Goal: Entertainment & Leisure: Browse casually

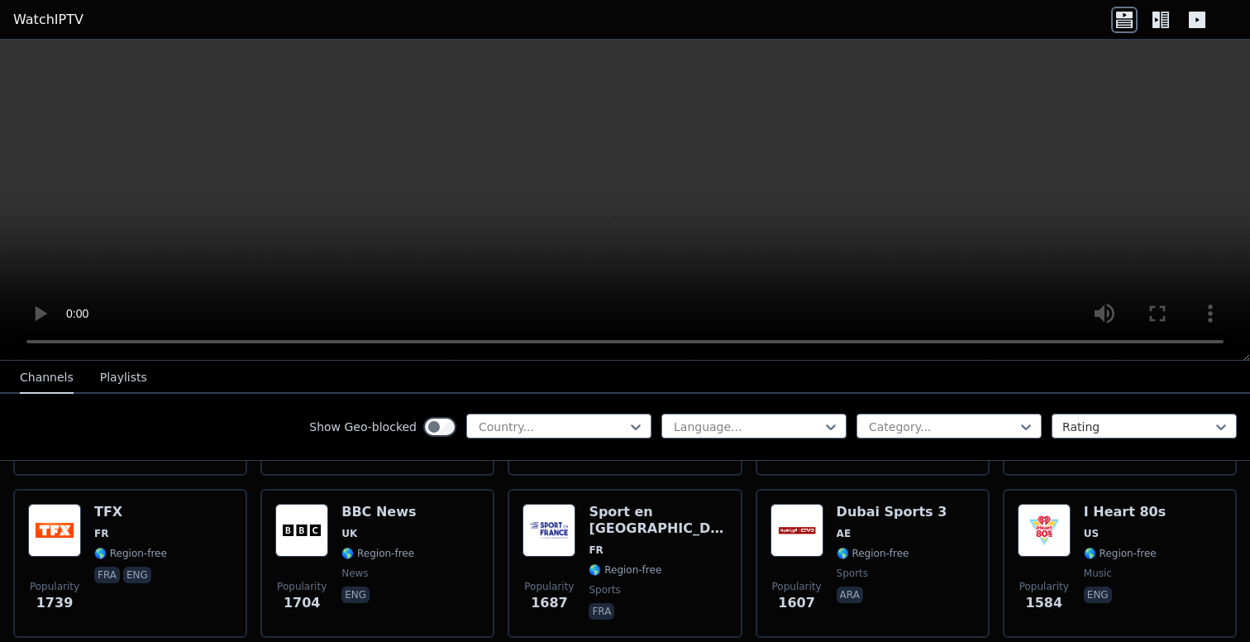
scroll to position [1142, 0]
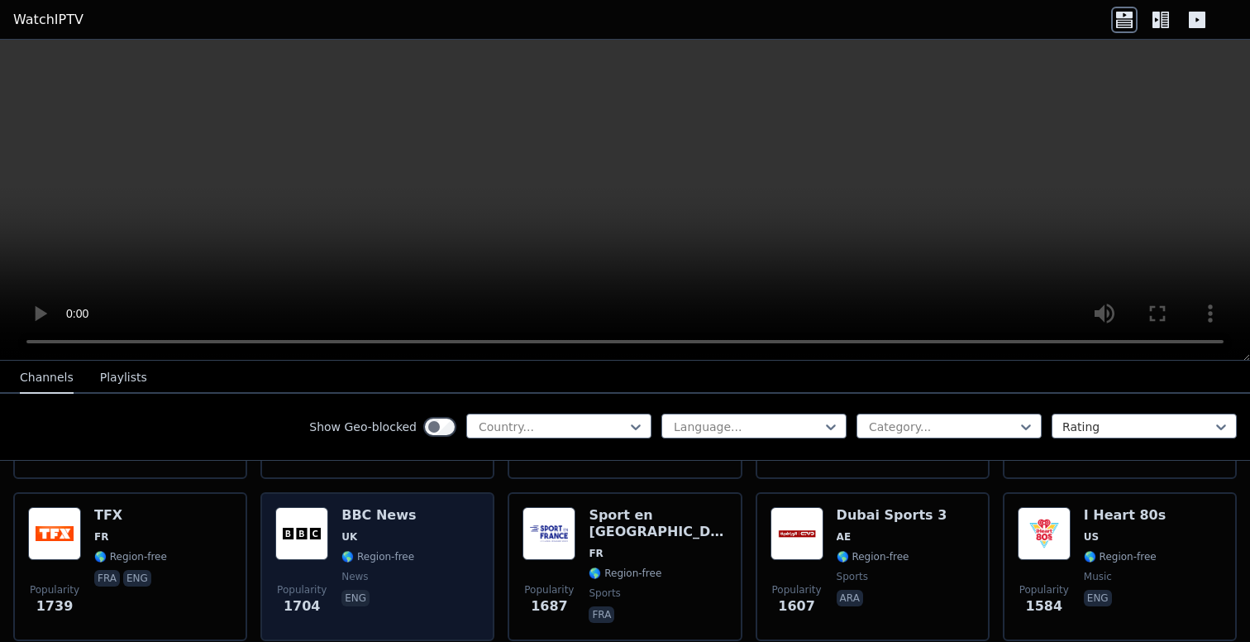
click at [388, 513] on h6 "BBC News" at bounding box center [378, 515] width 74 height 17
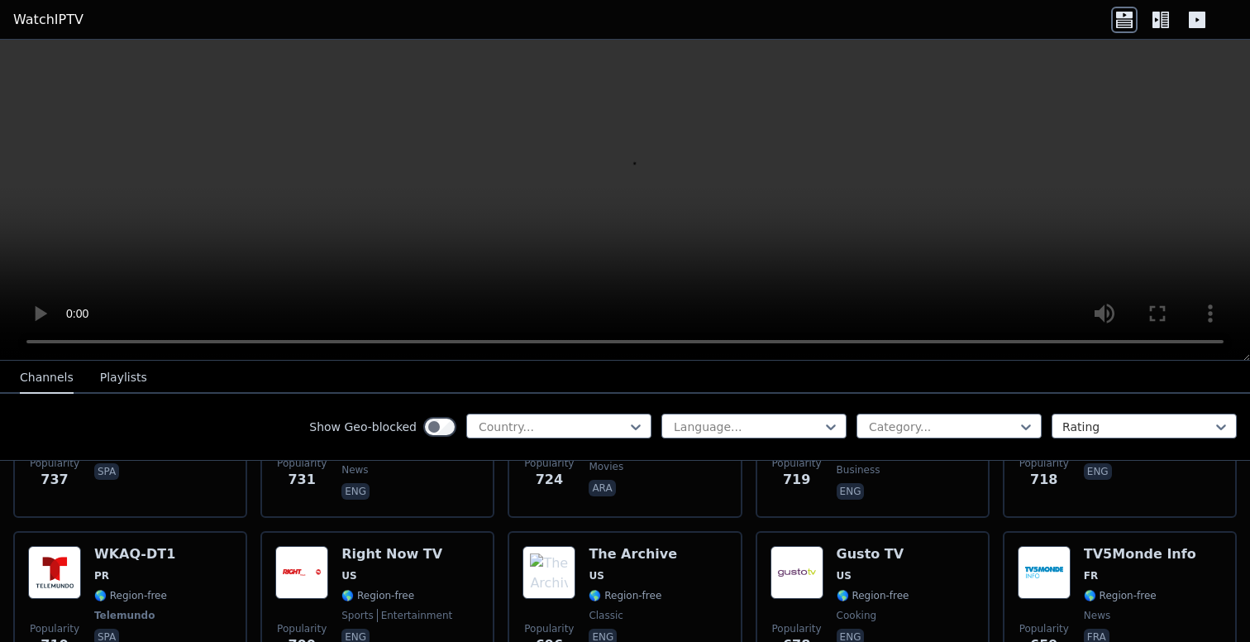
scroll to position [3914, 0]
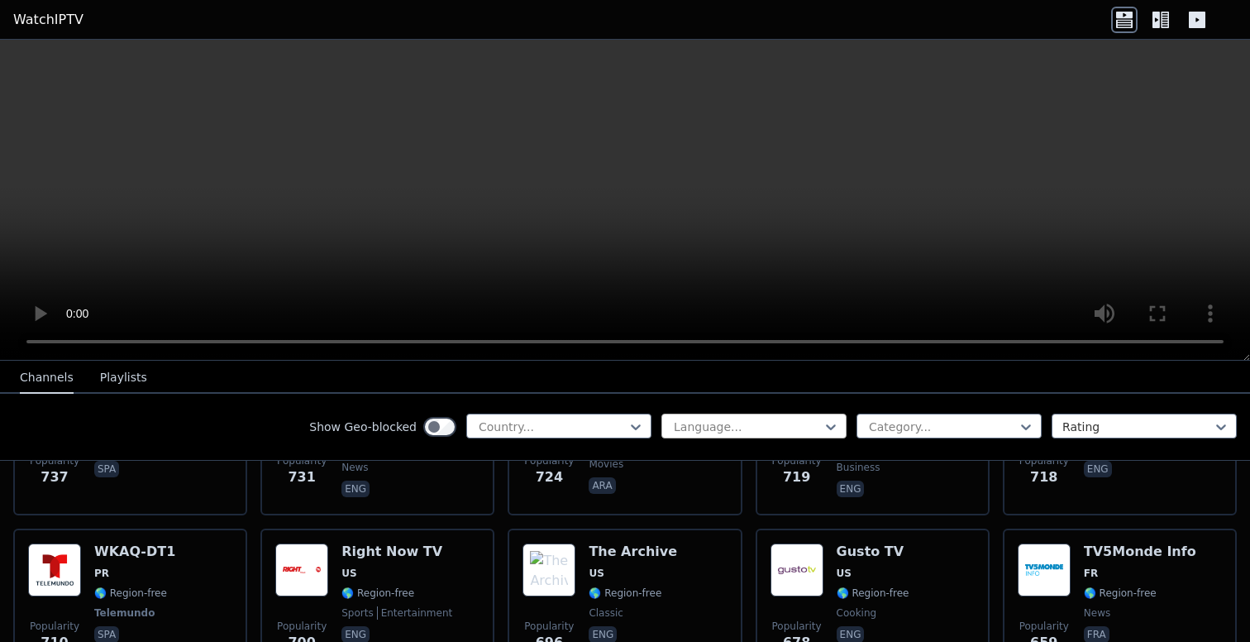
click at [737, 427] on div at bounding box center [747, 426] width 150 height 17
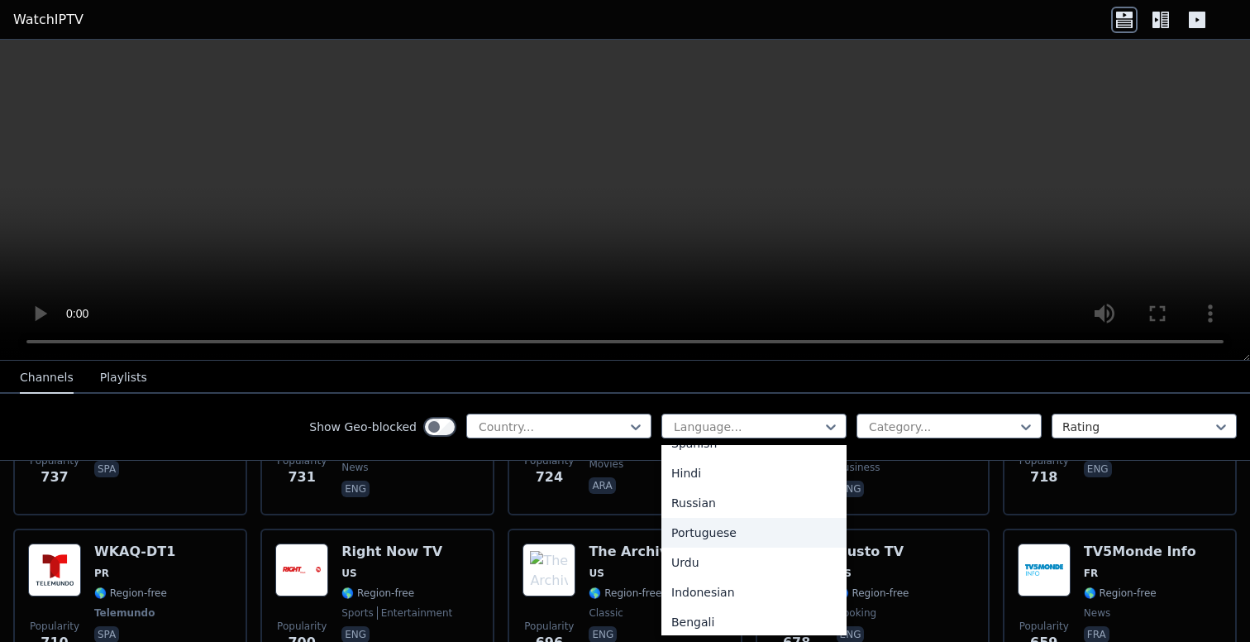
scroll to position [168, 0]
click at [698, 475] on div "Hindi" at bounding box center [753, 474] width 185 height 30
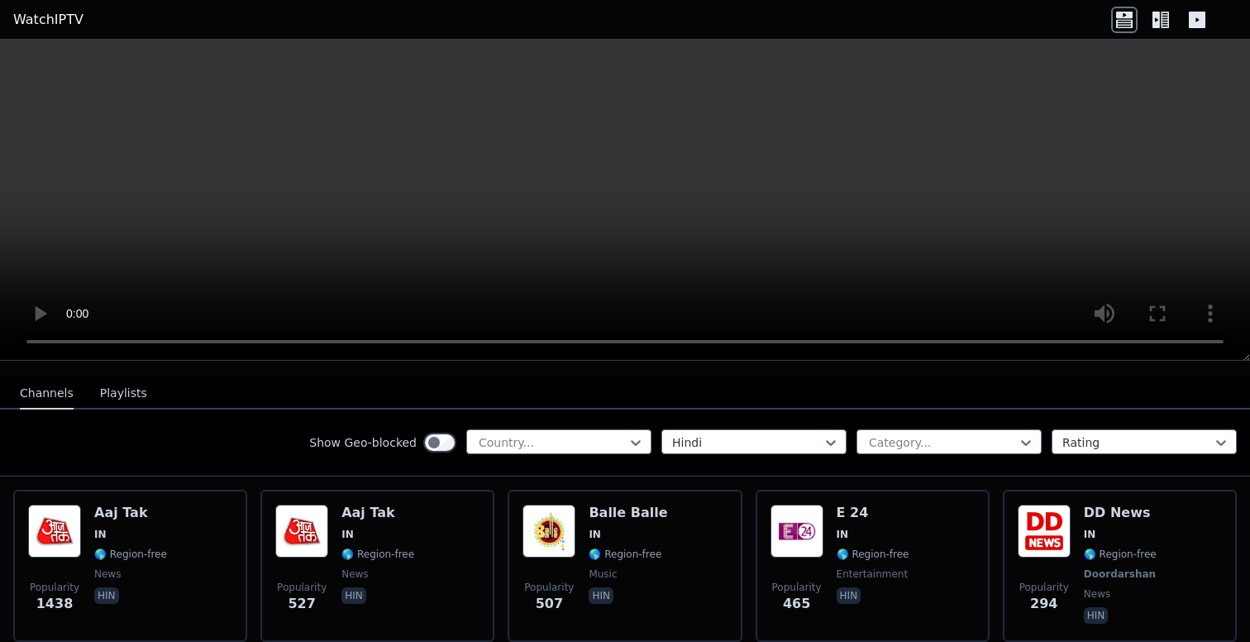
scroll to position [154, 0]
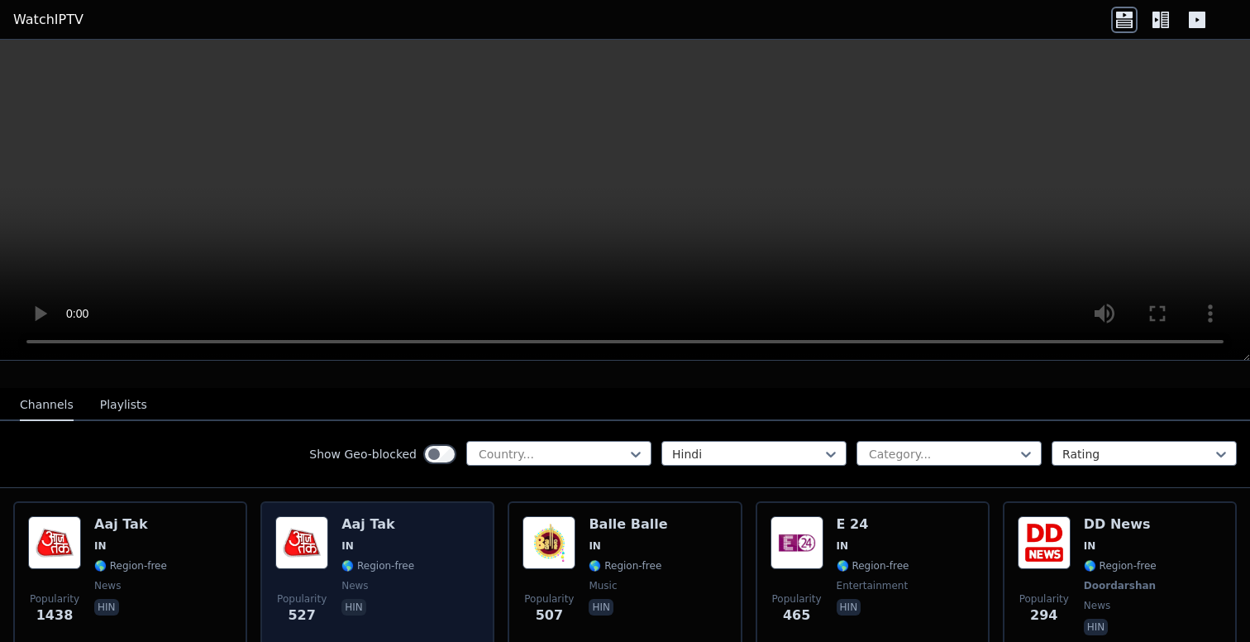
click at [381, 527] on h6 "Aaj Tak" at bounding box center [377, 524] width 73 height 17
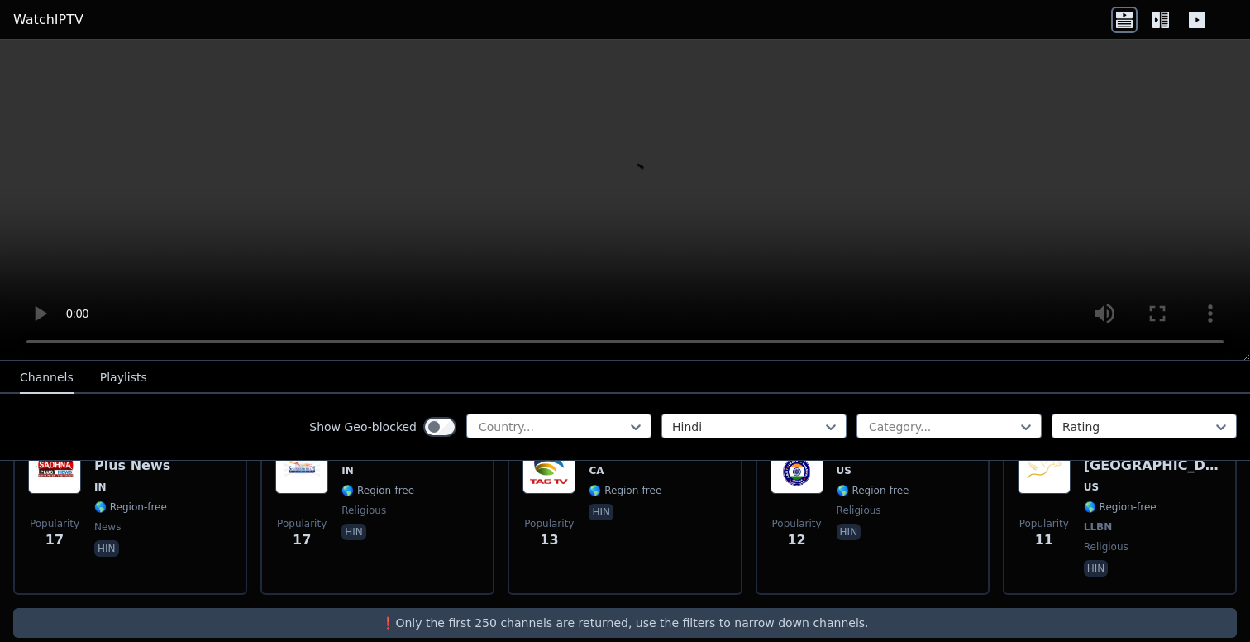
scroll to position [1885, 0]
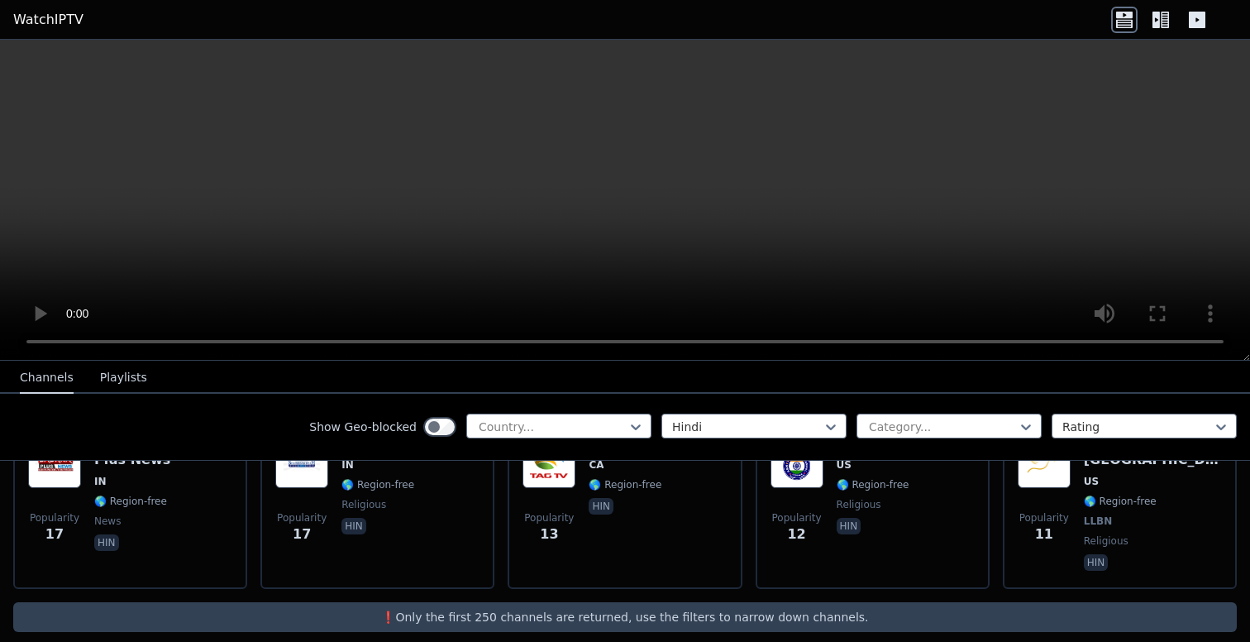
click at [558, 609] on p "❗️Only the first 250 channels are returned, use the filters to narrow down chan…" at bounding box center [625, 617] width 1211 height 17
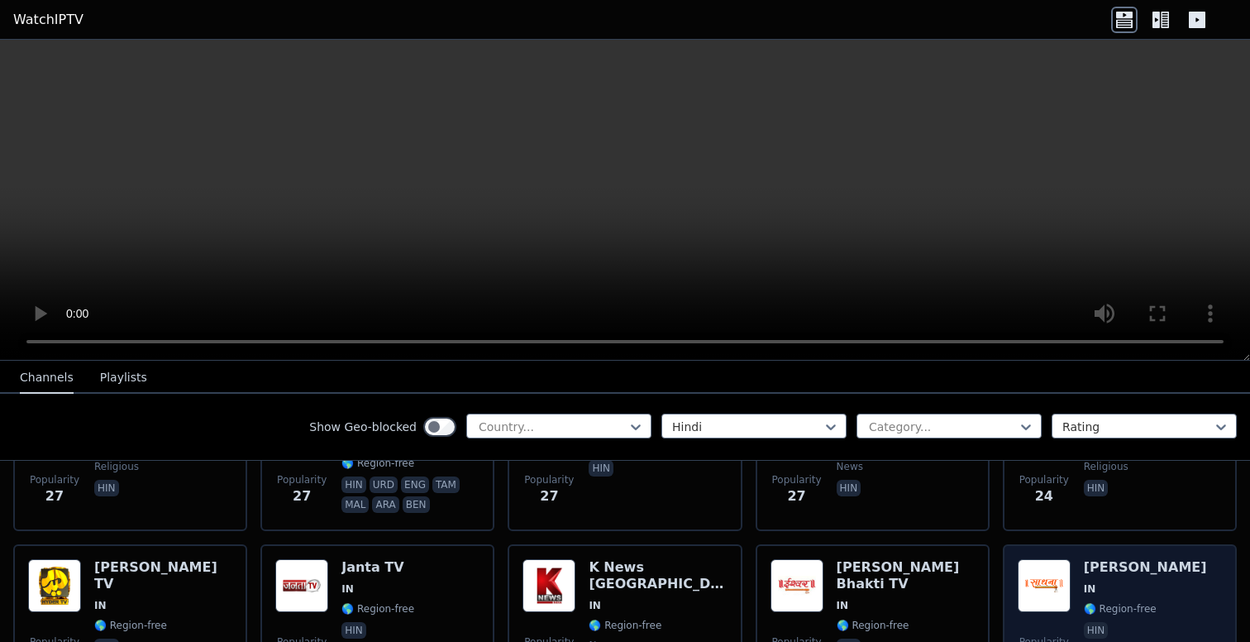
scroll to position [1438, 0]
click at [1128, 575] on div "[PERSON_NAME] IN 🌎 Region-free hin" at bounding box center [1145, 617] width 123 height 119
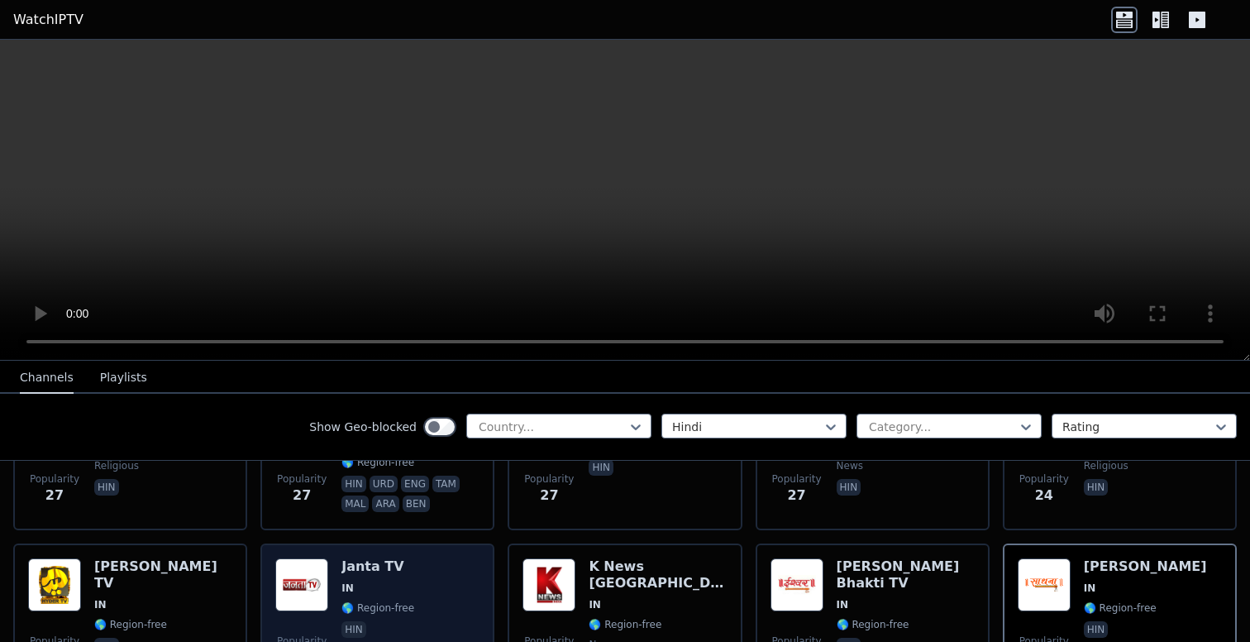
click at [363, 577] on div "Janta TV IN 🌎 Region-free hin" at bounding box center [377, 617] width 73 height 119
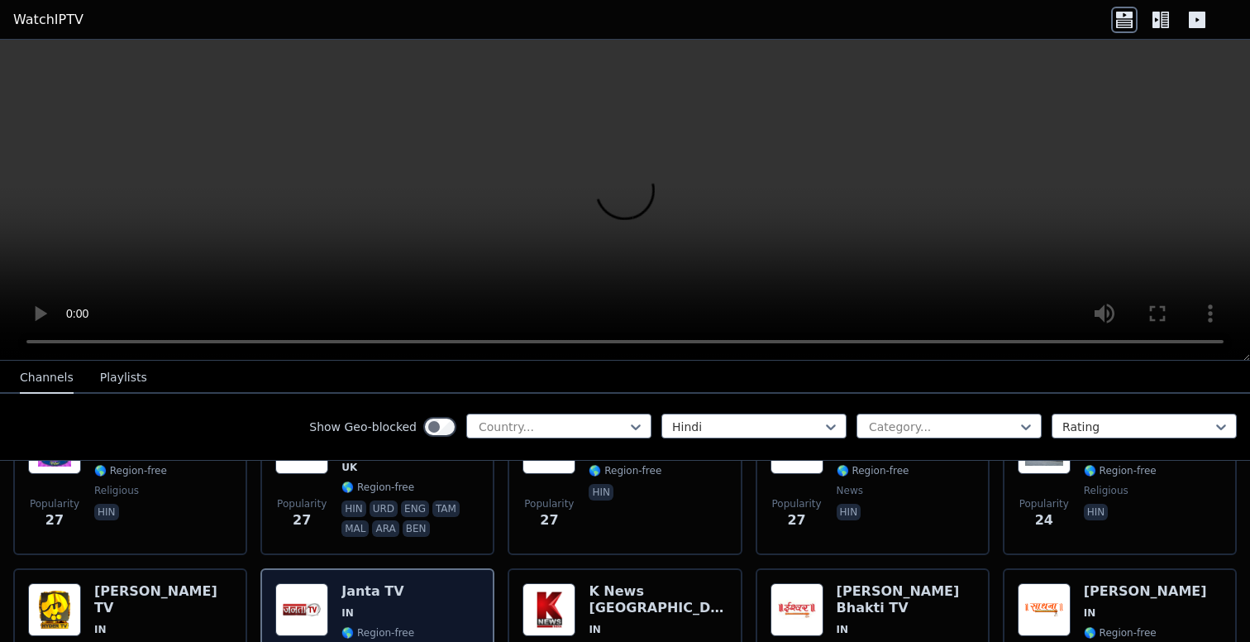
scroll to position [1410, 0]
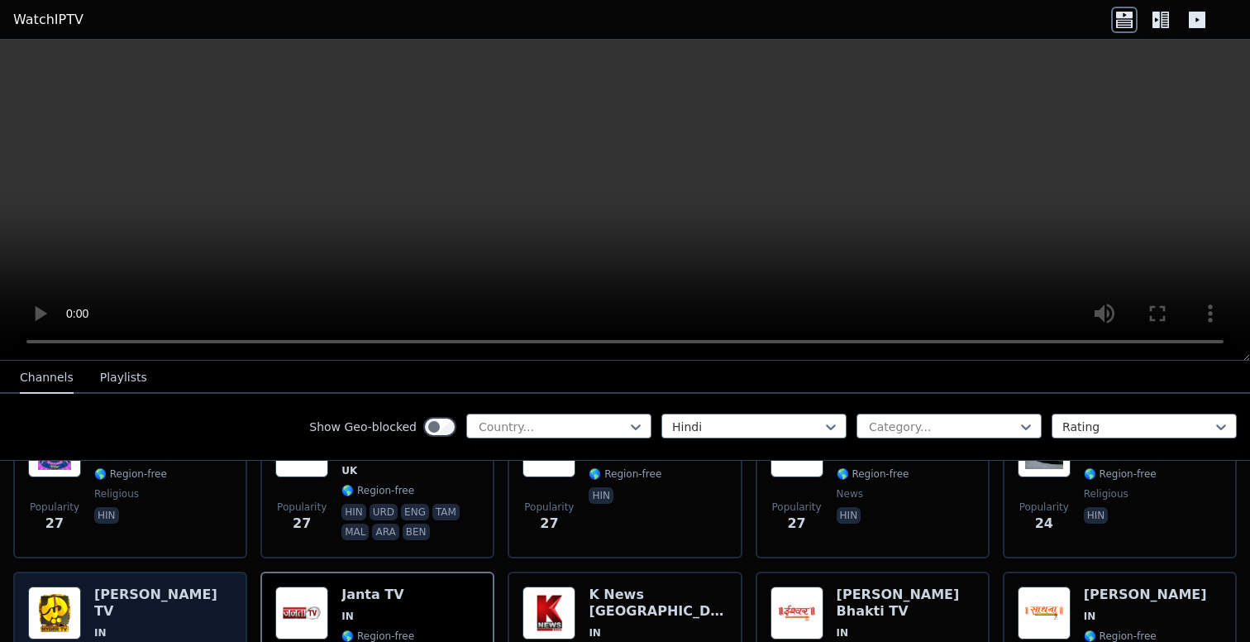
click at [153, 597] on h6 "[PERSON_NAME] TV" at bounding box center [163, 602] width 138 height 33
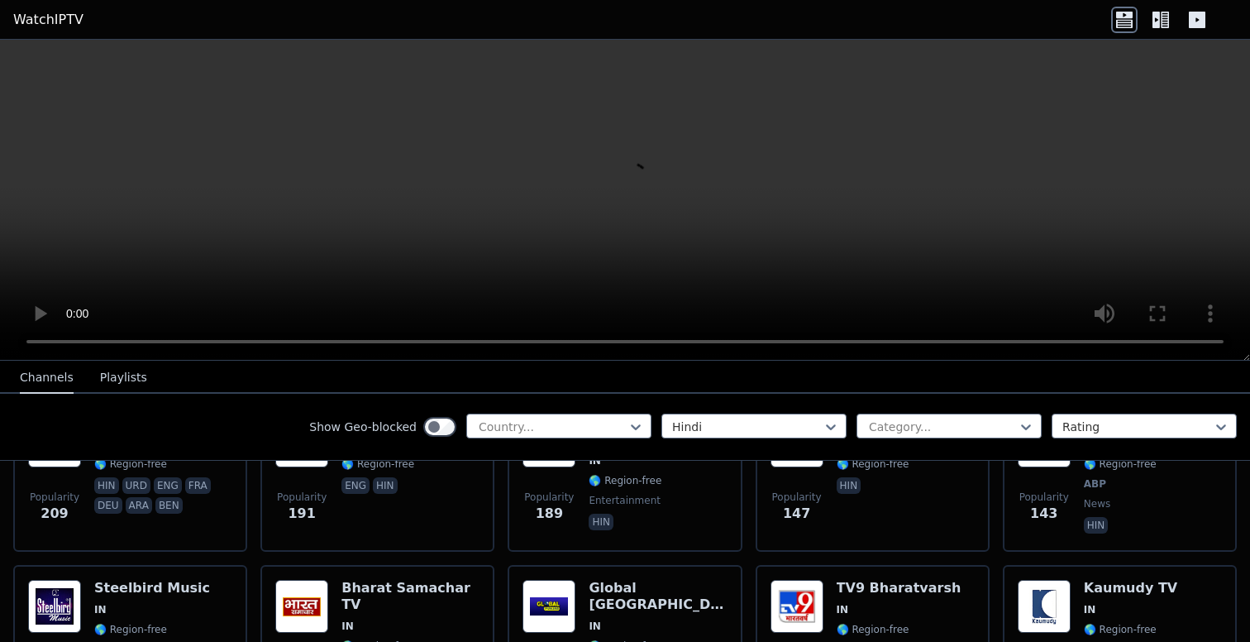
scroll to position [420, 0]
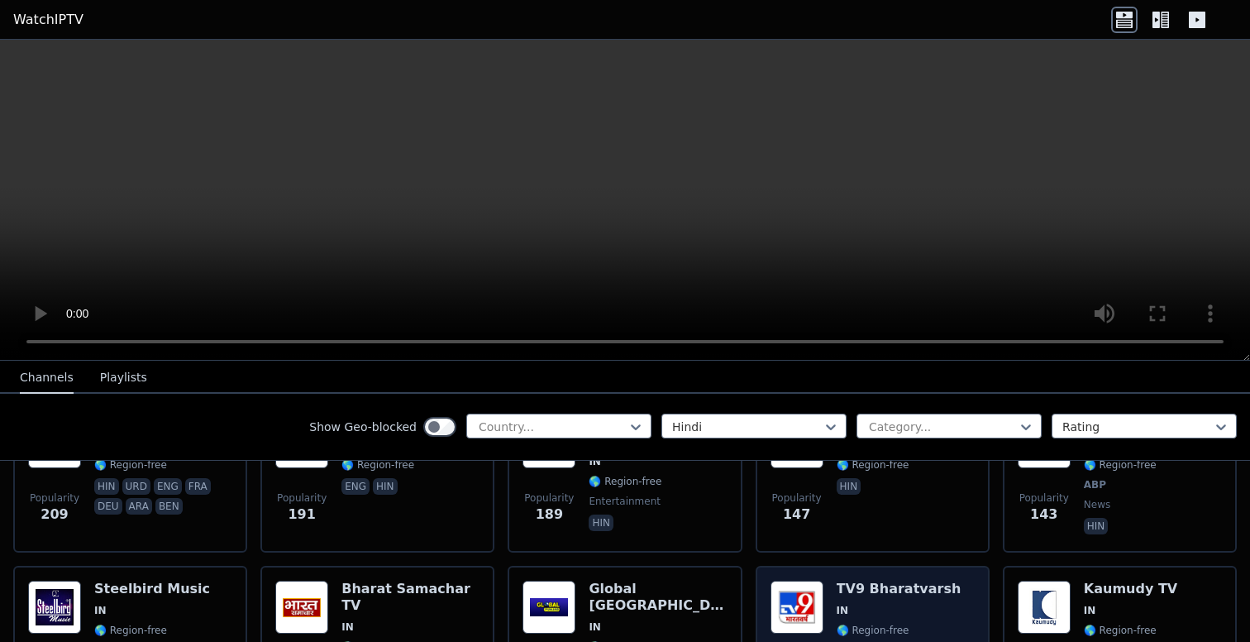
click at [917, 590] on h6 "TV9 Bharatvarsh" at bounding box center [899, 588] width 125 height 17
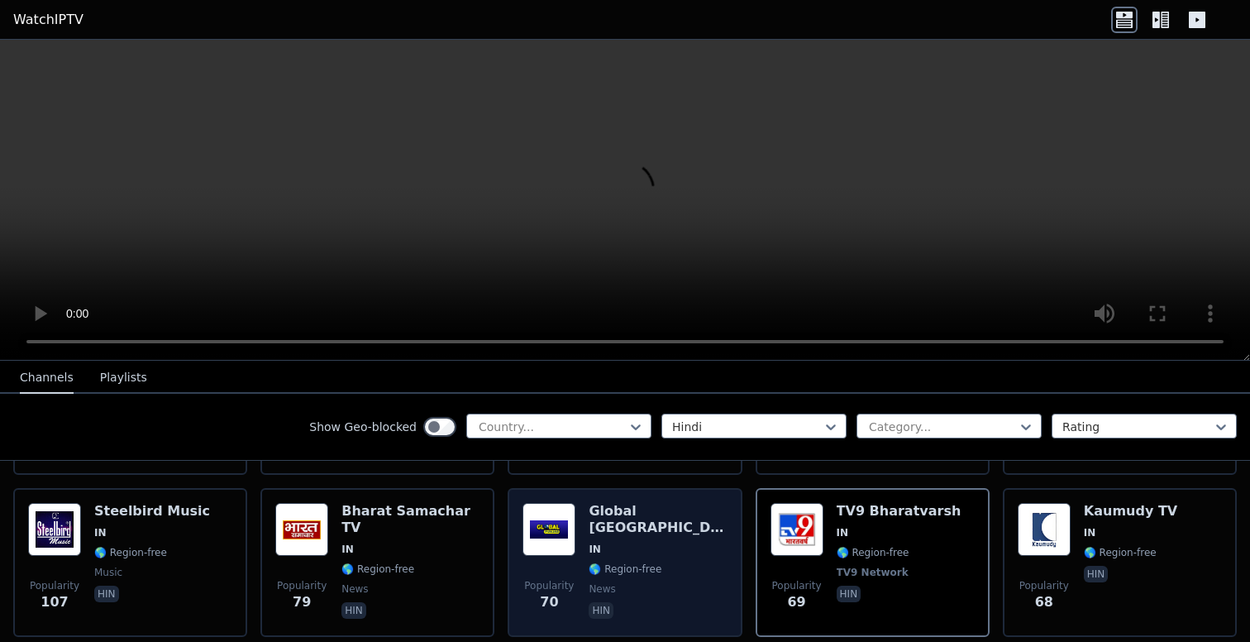
scroll to position [499, 0]
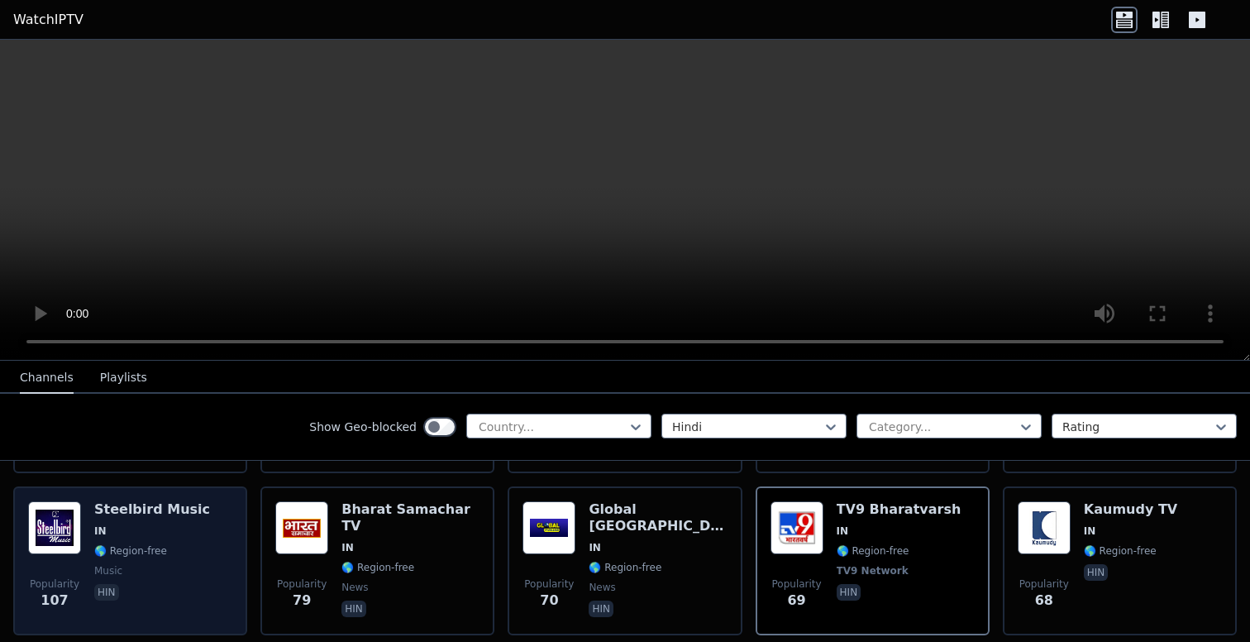
click at [143, 533] on span "IN" at bounding box center [152, 530] width 116 height 13
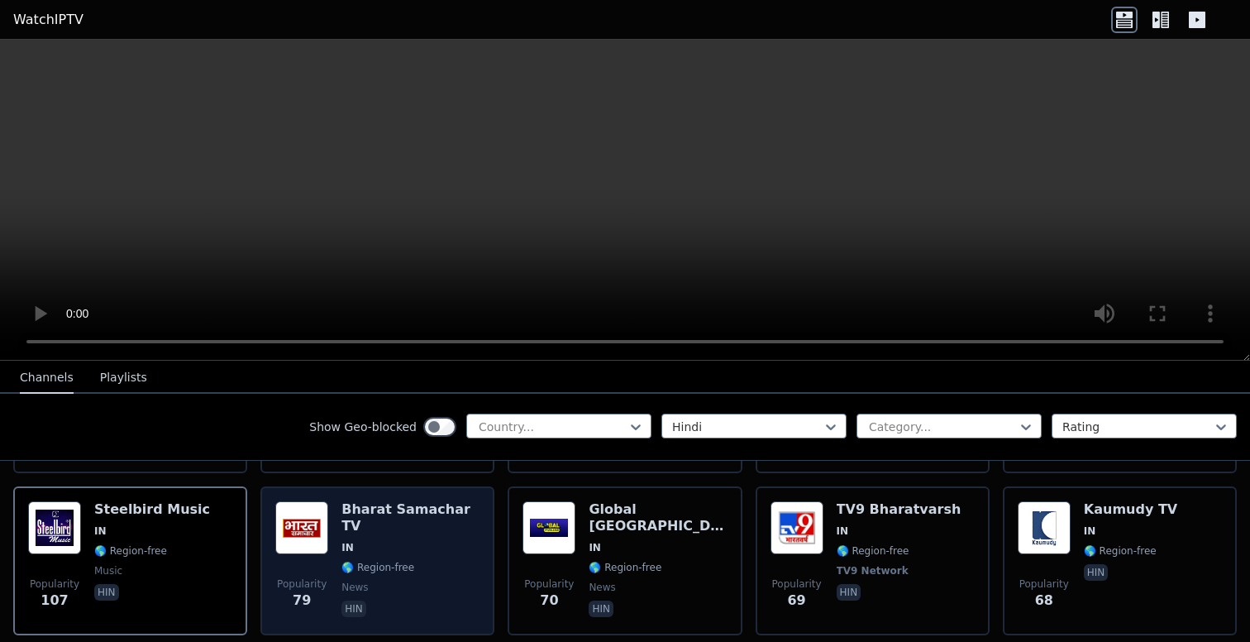
click at [413, 541] on span "IN" at bounding box center [410, 547] width 138 height 13
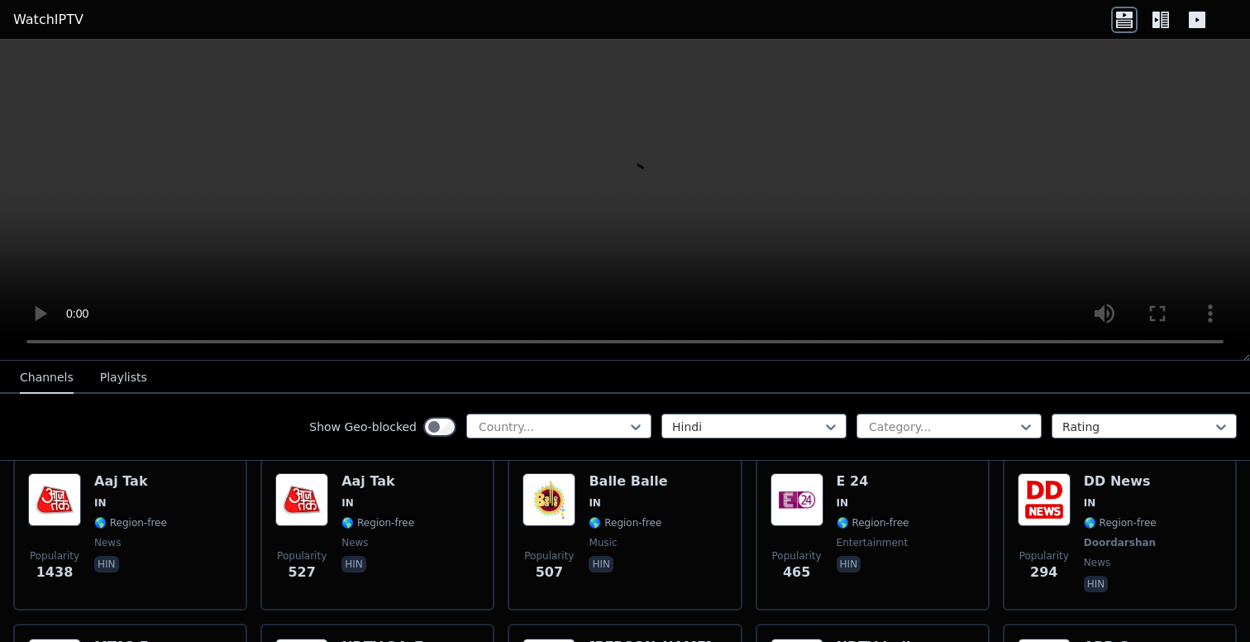
scroll to position [200, 0]
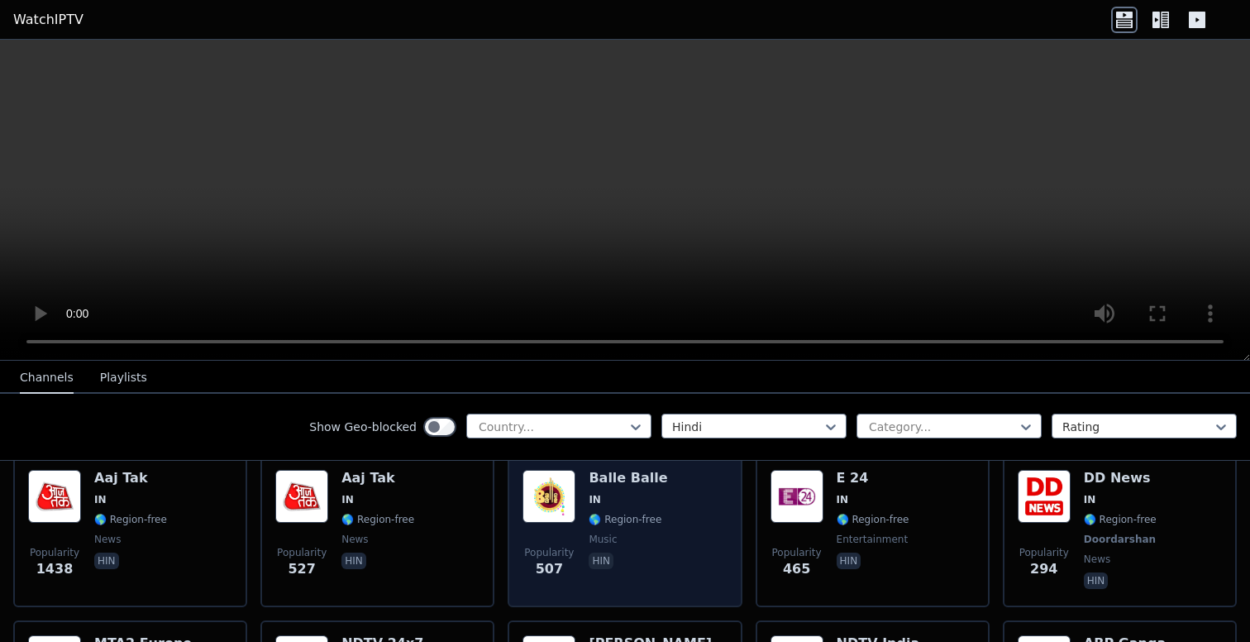
click at [642, 516] on span "🌎 Region-free" at bounding box center [625, 519] width 73 height 13
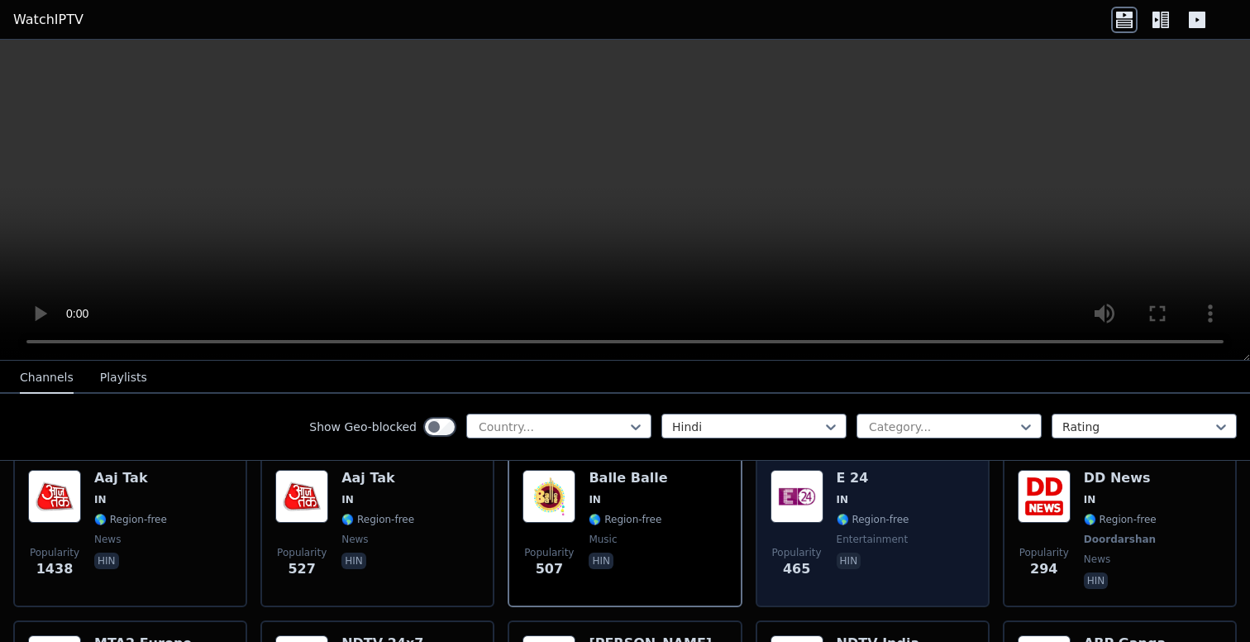
click at [867, 504] on span "IN" at bounding box center [873, 499] width 73 height 13
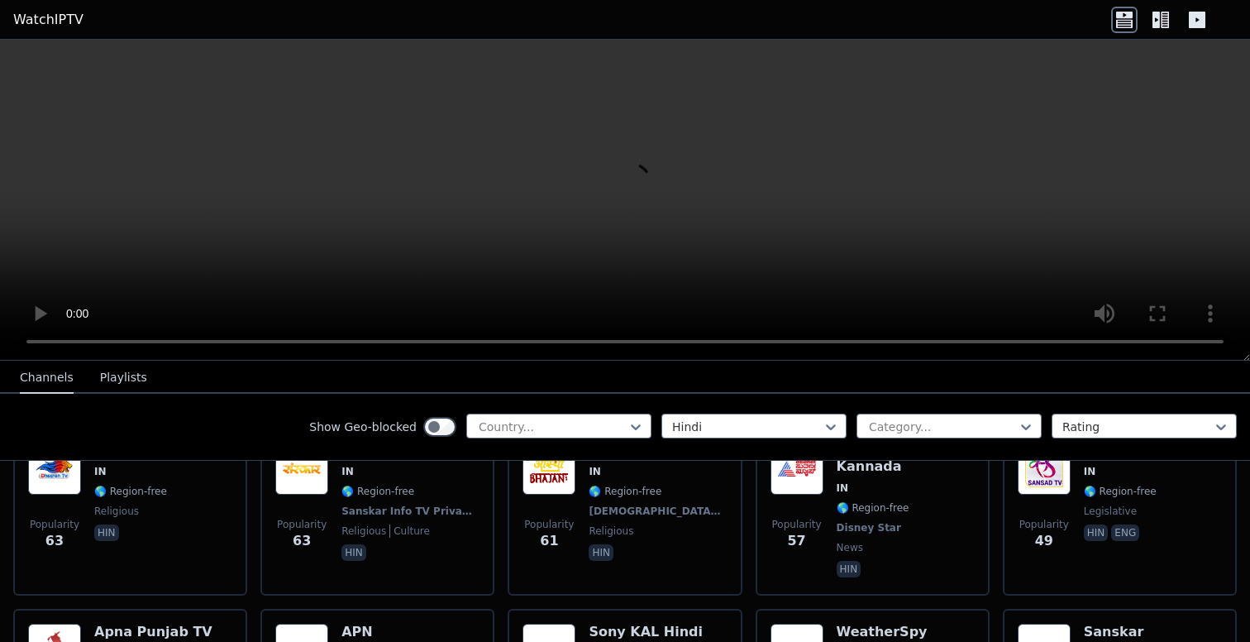
scroll to position [722, 0]
click at [1158, 19] on icon at bounding box center [1156, 20] width 7 height 17
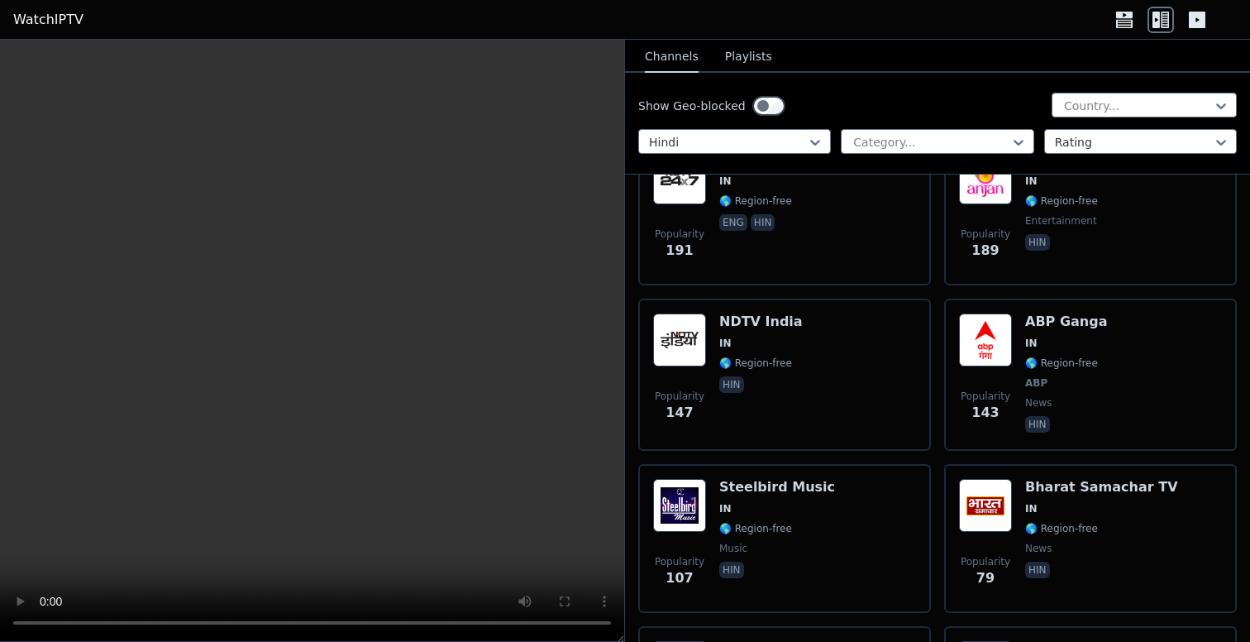
click at [1197, 17] on icon at bounding box center [1197, 20] width 17 height 17
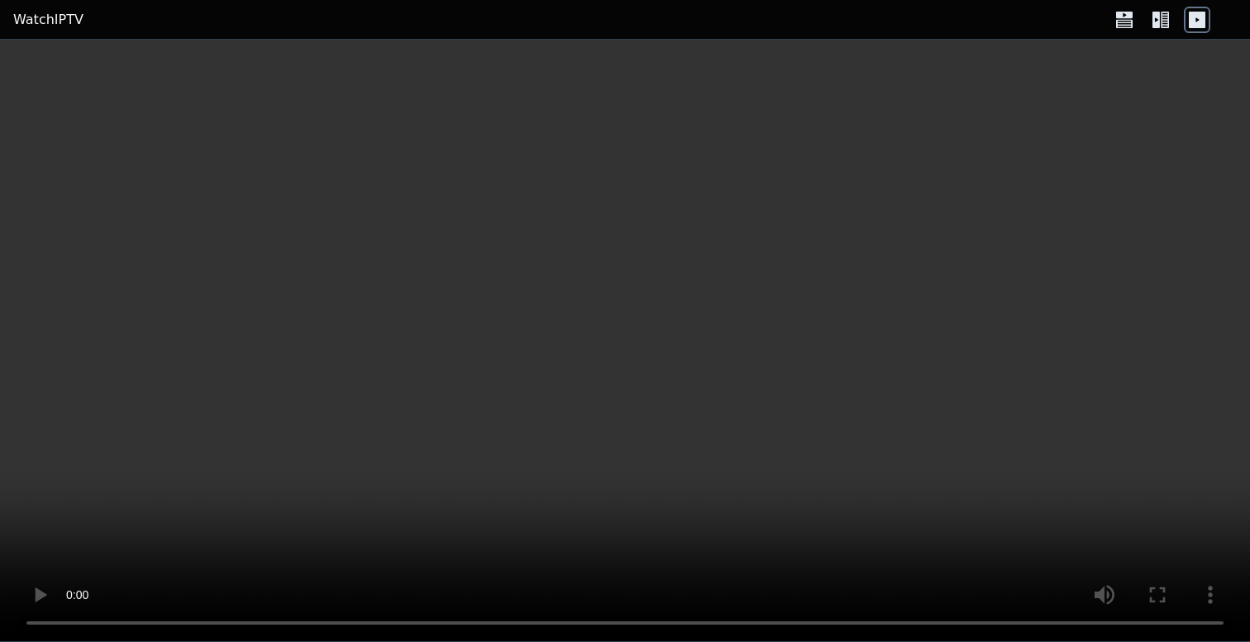
click at [1163, 22] on icon at bounding box center [1161, 20] width 26 height 26
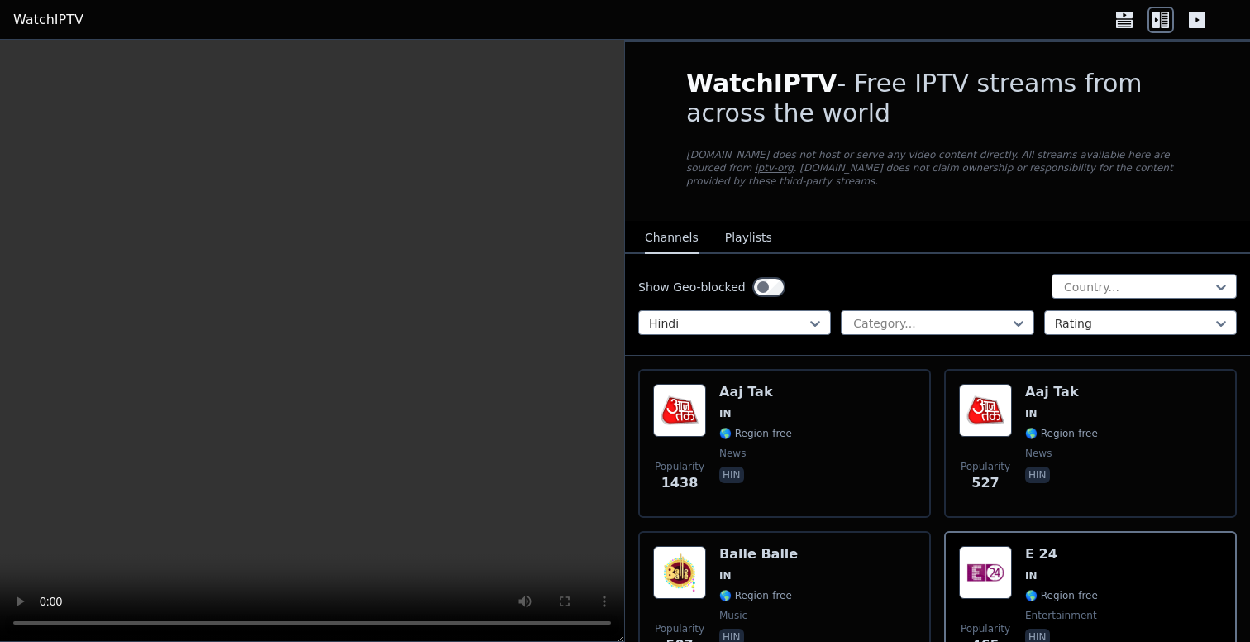
click at [1130, 21] on icon at bounding box center [1124, 20] width 26 height 26
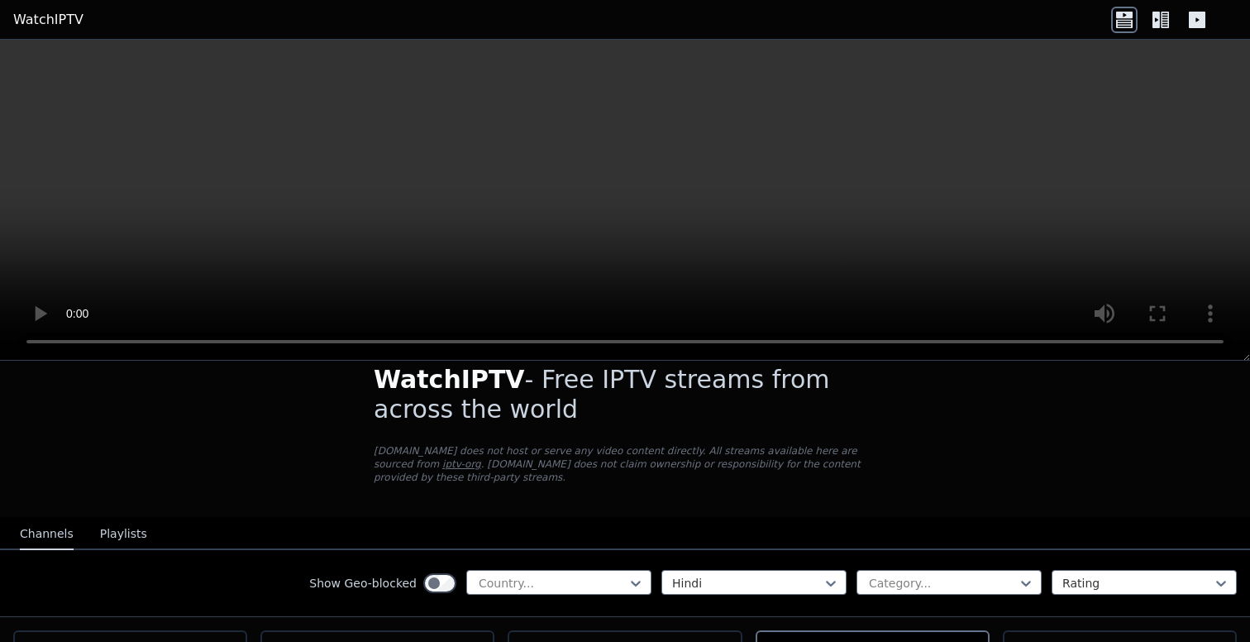
scroll to position [0, 0]
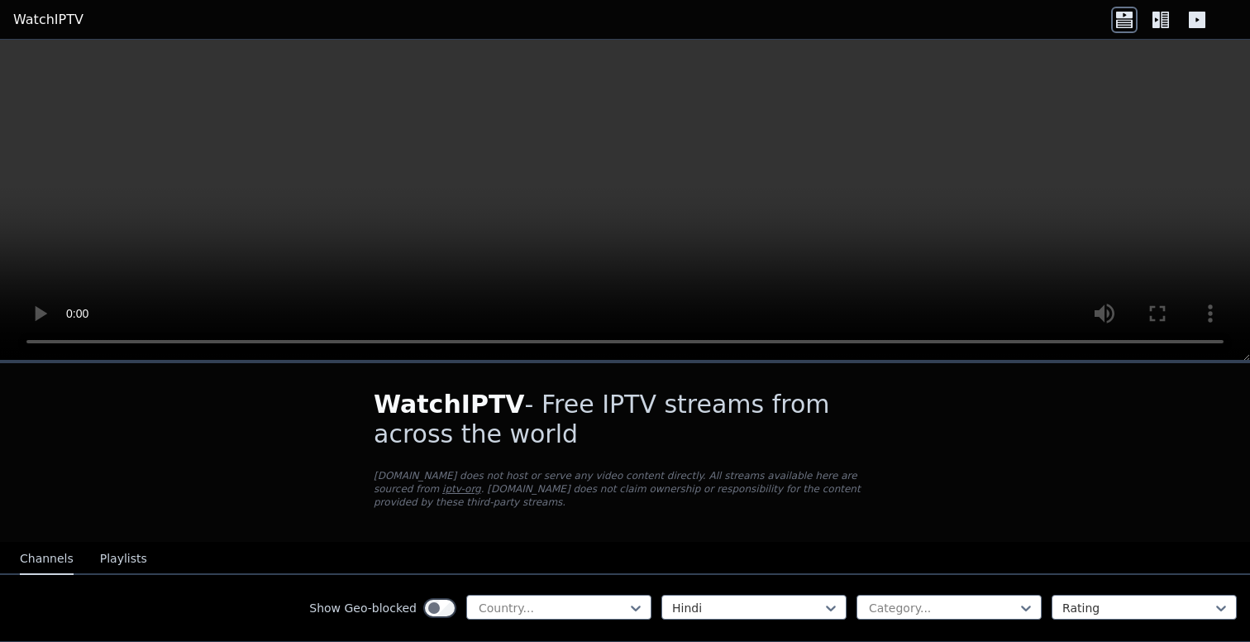
click at [128, 562] on button "Playlists" at bounding box center [123, 558] width 47 height 31
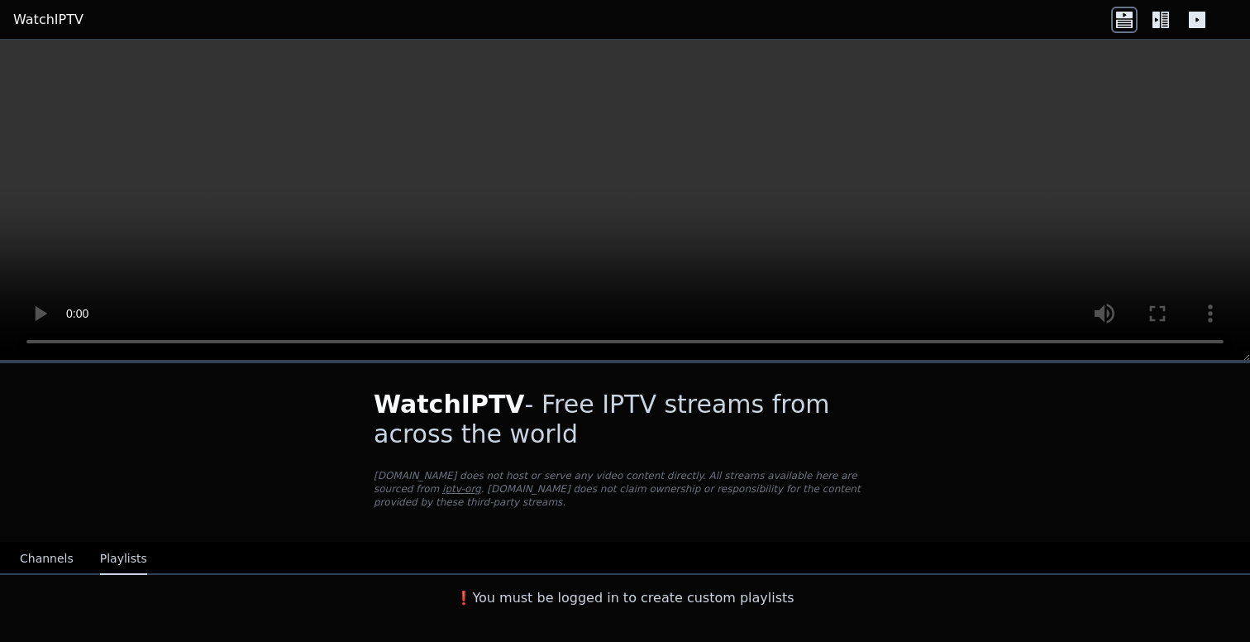
click at [40, 560] on button "Channels" at bounding box center [47, 558] width 54 height 31
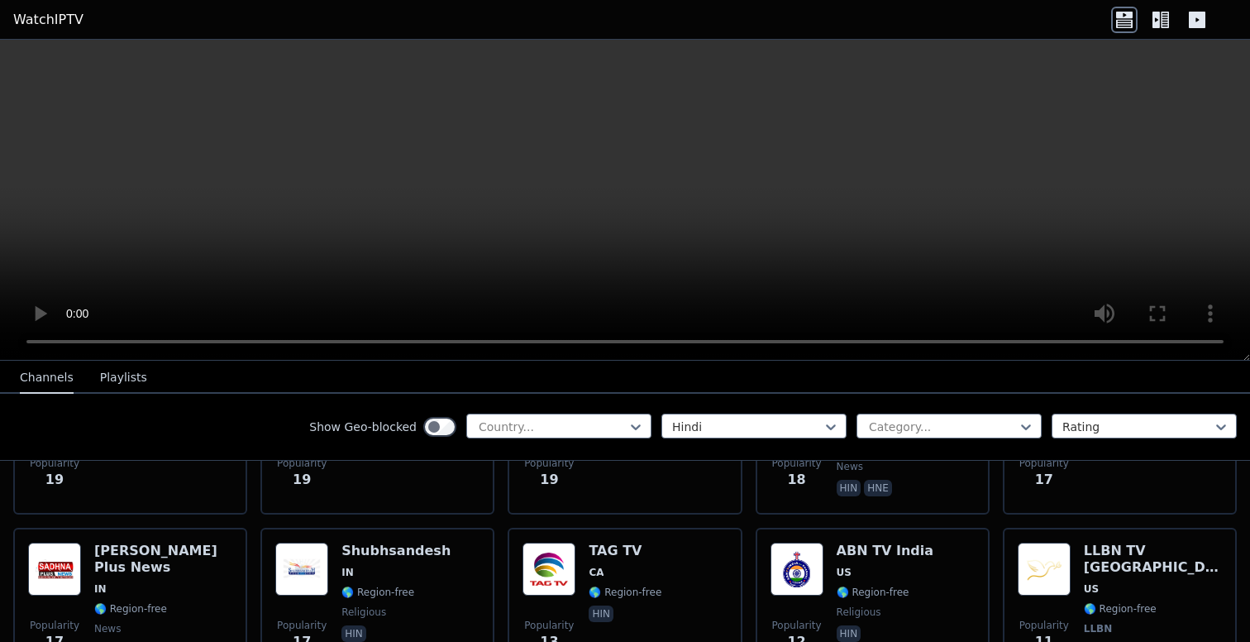
scroll to position [1885, 0]
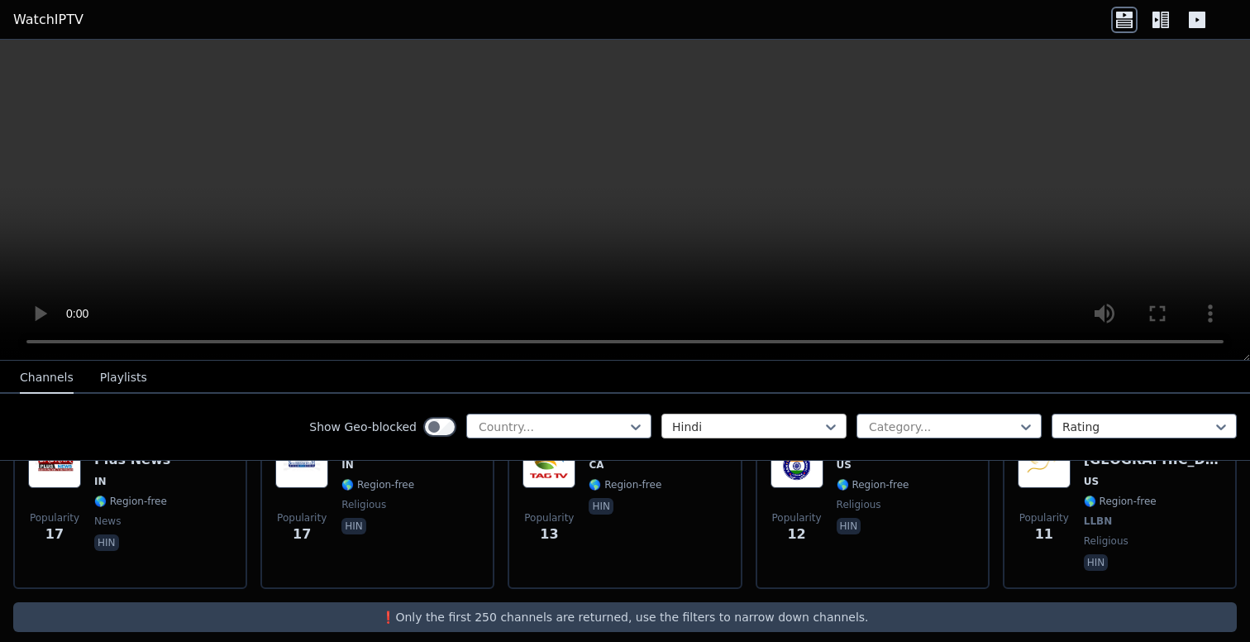
click at [760, 432] on div at bounding box center [747, 426] width 150 height 17
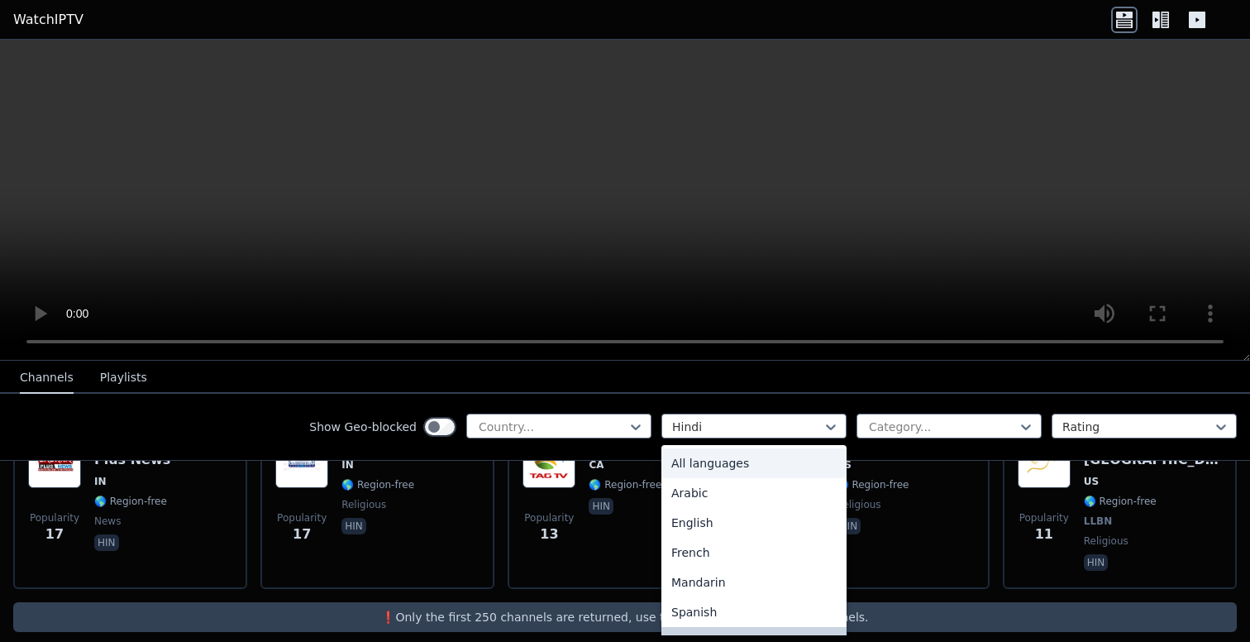
click at [734, 455] on div "All languages" at bounding box center [753, 463] width 185 height 30
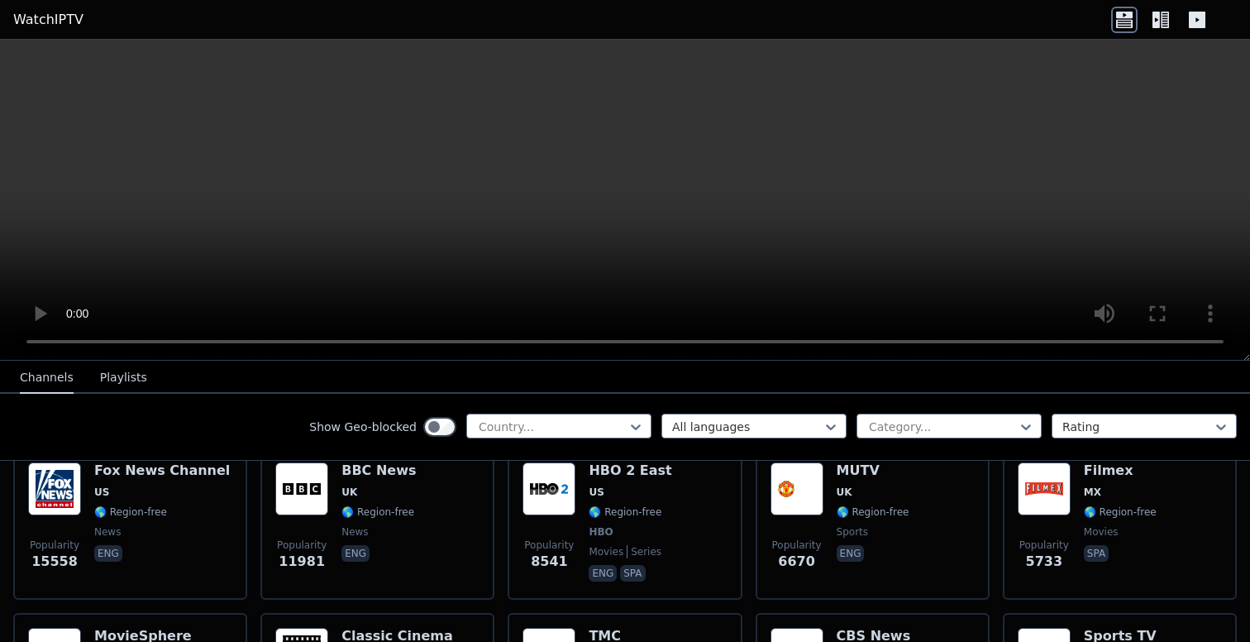
scroll to position [208, 0]
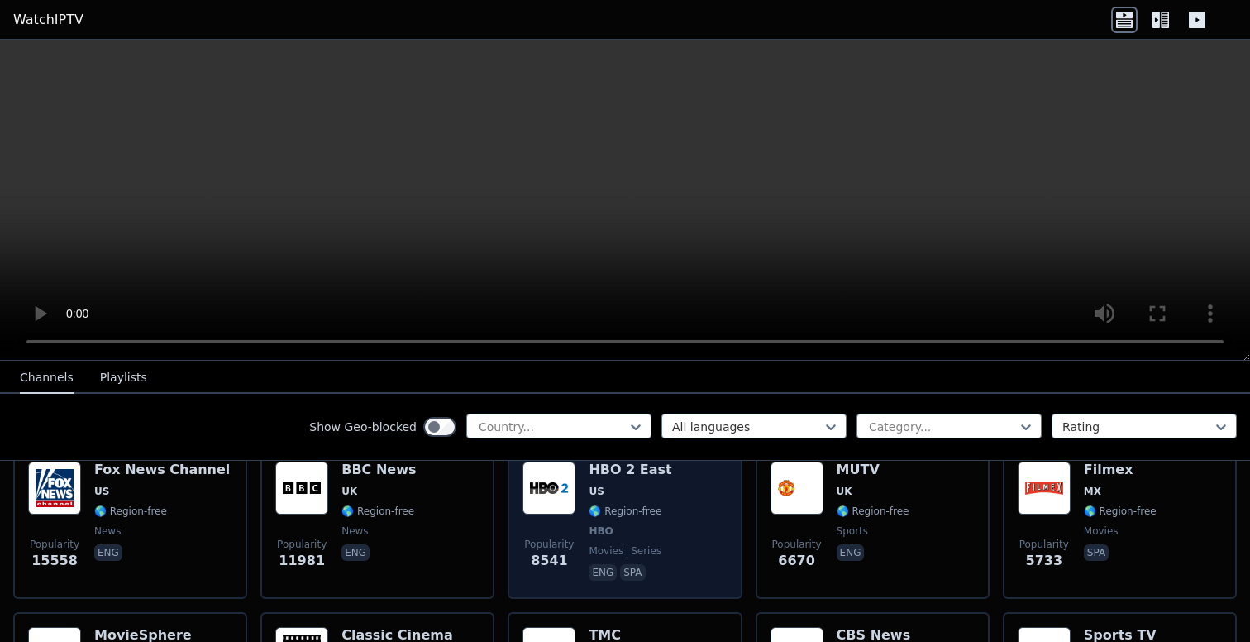
click at [600, 500] on div "HBO 2 East US 🌎 Region-free HBO movies series eng spa" at bounding box center [630, 522] width 83 height 122
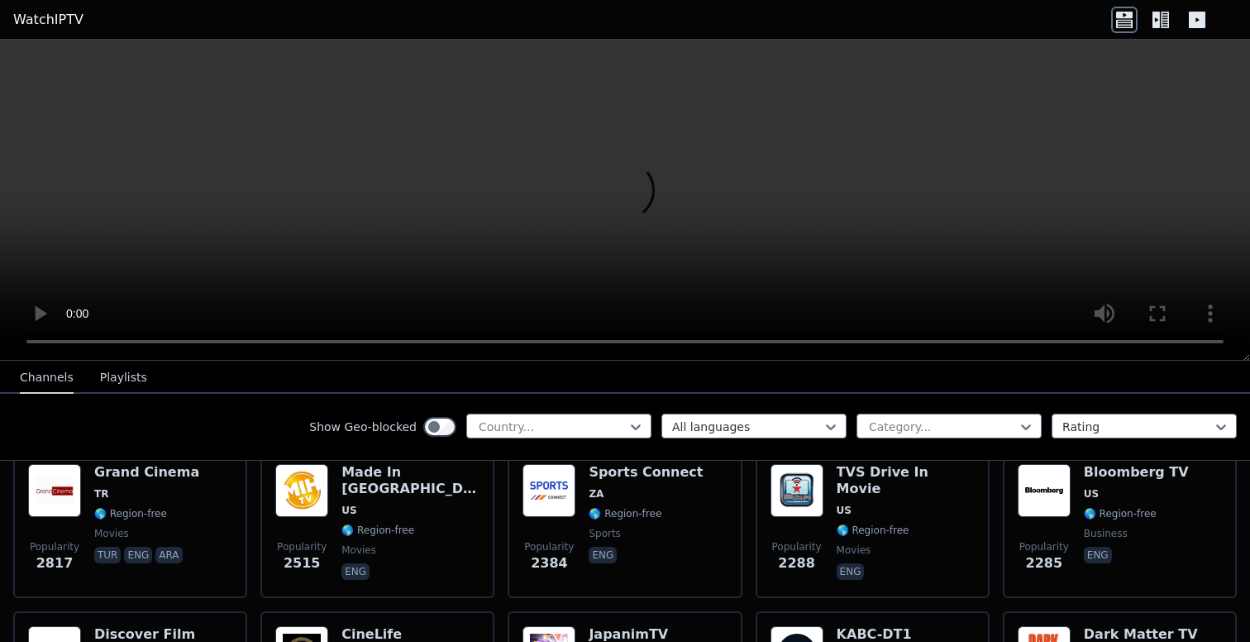
scroll to position [688, 0]
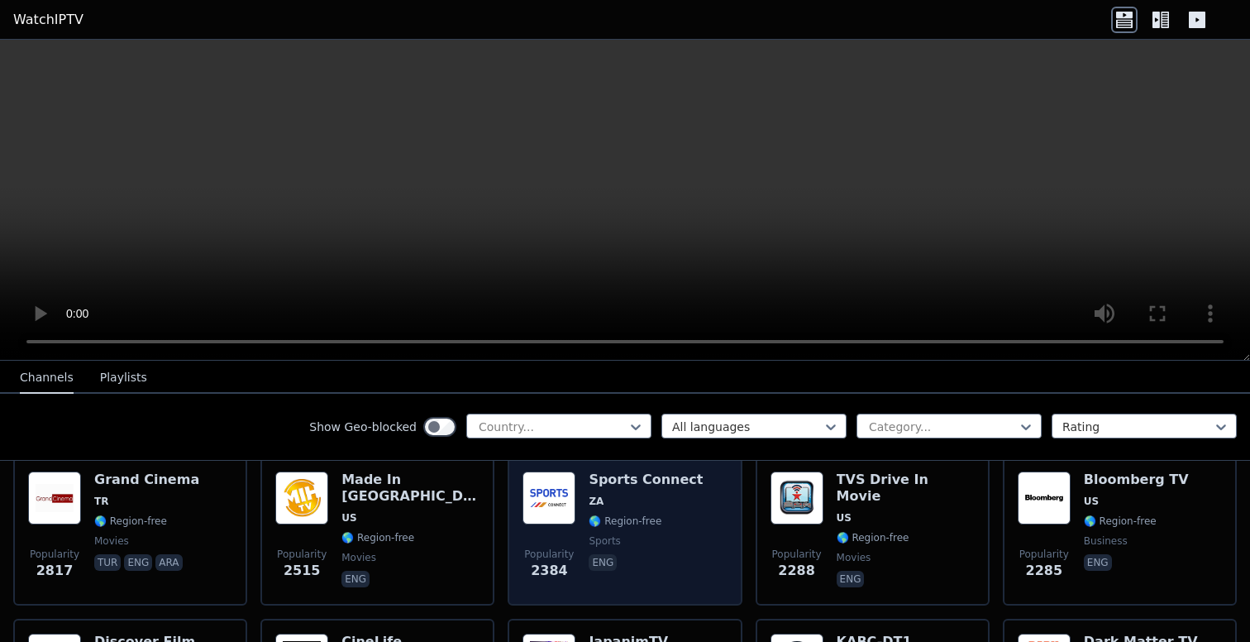
click at [662, 508] on div "Sports Connect ZA 🌎 Region-free sports eng" at bounding box center [646, 530] width 114 height 119
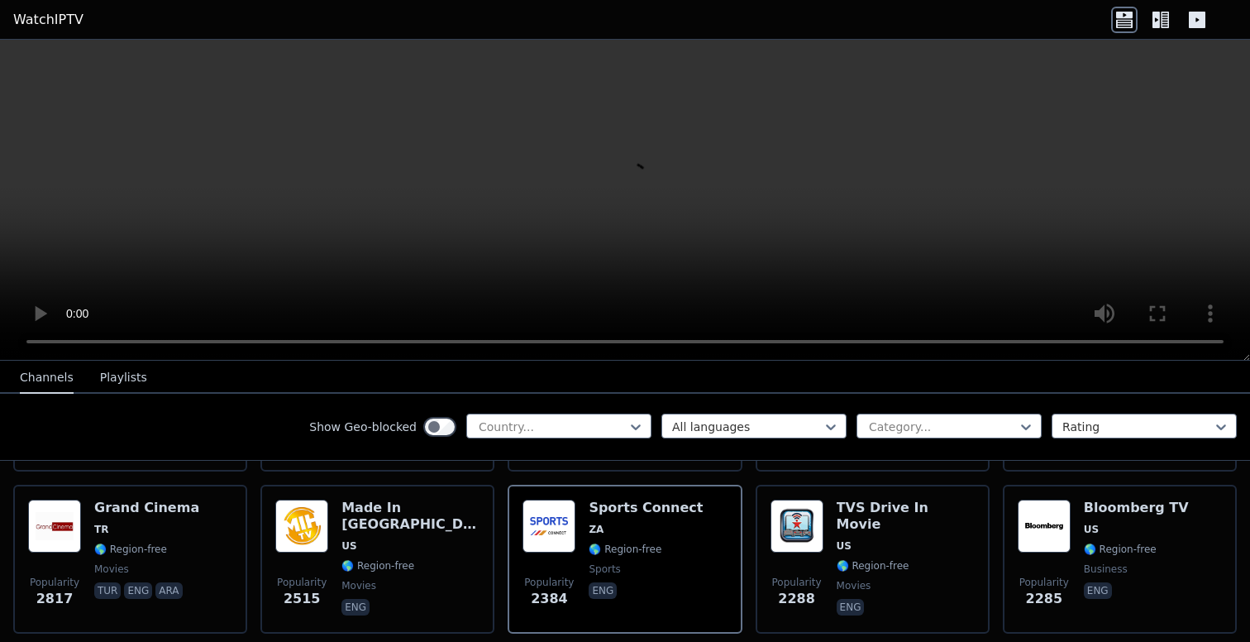
scroll to position [0, 0]
